Goal: Find specific page/section: Find specific page/section

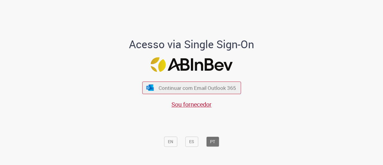
click at [186, 80] on div "Continuar com Email Outlook 365 Sou fornecedor" at bounding box center [191, 91] width 99 height 33
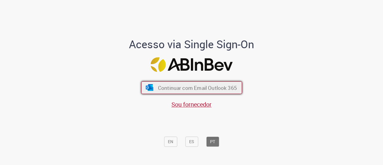
click at [185, 84] on span "Continuar com Email Outlook 365" at bounding box center [197, 87] width 79 height 7
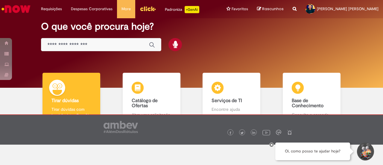
scroll to position [30, 0]
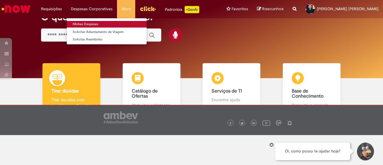
click at [102, 21] on link "Minhas Despesas" at bounding box center [107, 24] width 80 height 7
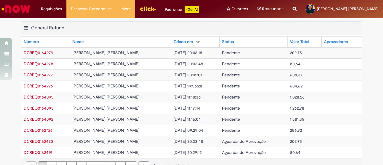
scroll to position [30, 0]
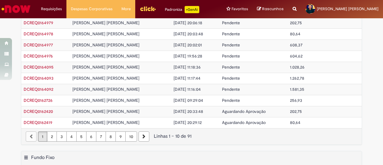
click at [48, 137] on link "2" at bounding box center [52, 136] width 10 height 10
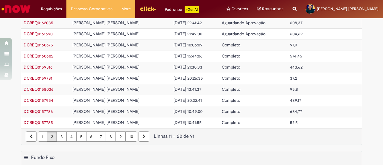
scroll to position [0, 0]
